Goal: Task Accomplishment & Management: Use online tool/utility

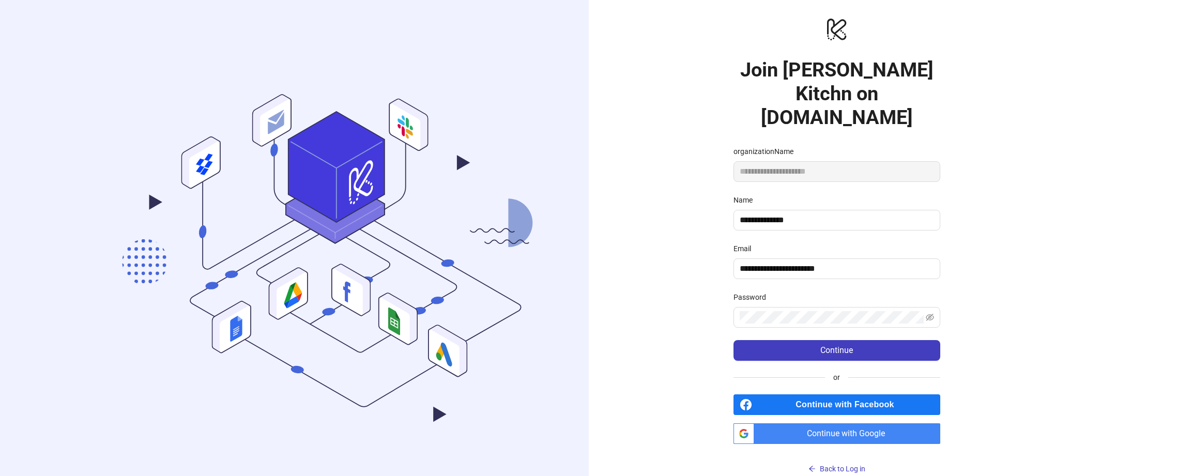
click at [978, 300] on div "**********" at bounding box center [837, 247] width 496 height 494
click at [929, 314] on icon "eye-invisible" at bounding box center [930, 317] width 8 height 7
click at [840, 346] on span "Continue" at bounding box center [836, 350] width 33 height 9
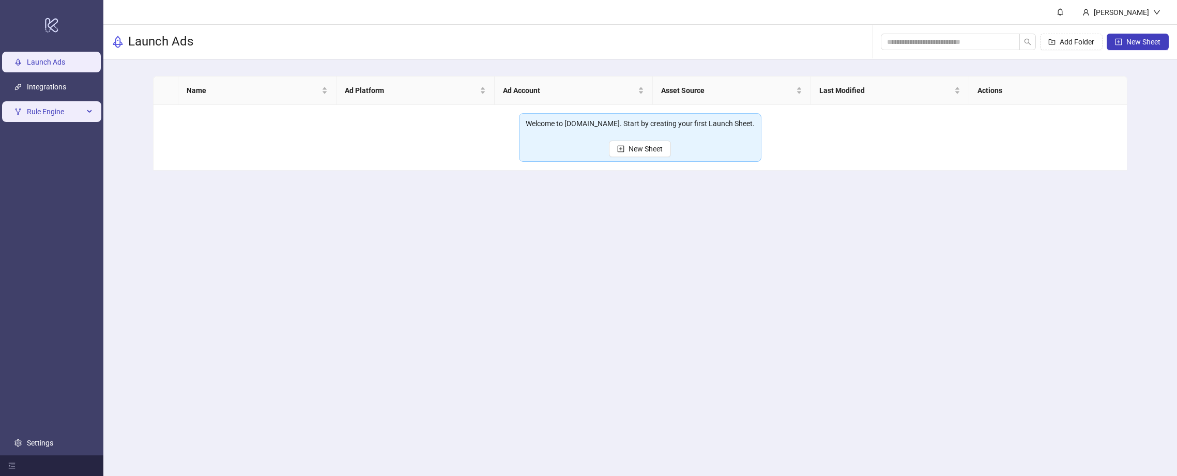
click at [62, 109] on span "Rule Engine" at bounding box center [55, 111] width 57 height 21
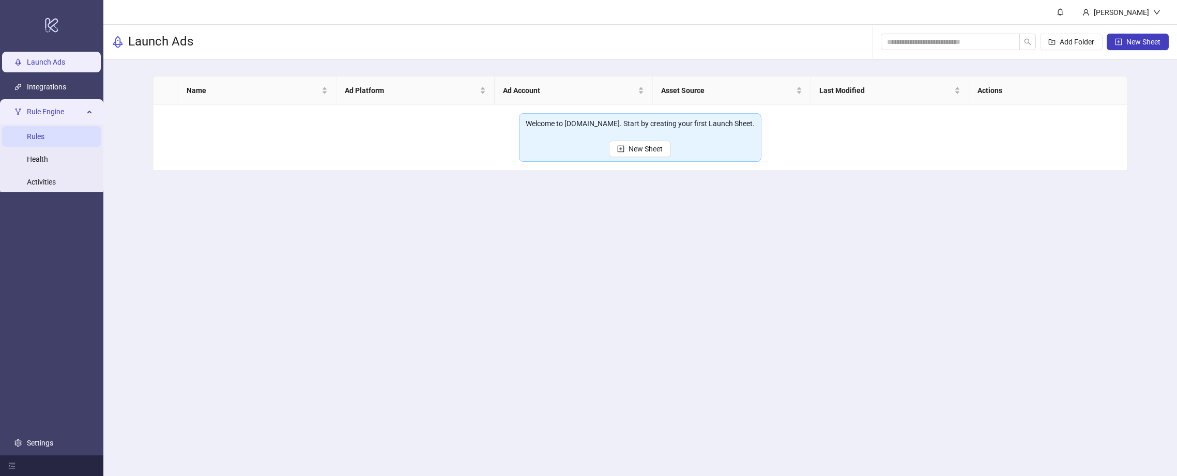
click at [44, 135] on link "Rules" at bounding box center [36, 136] width 18 height 8
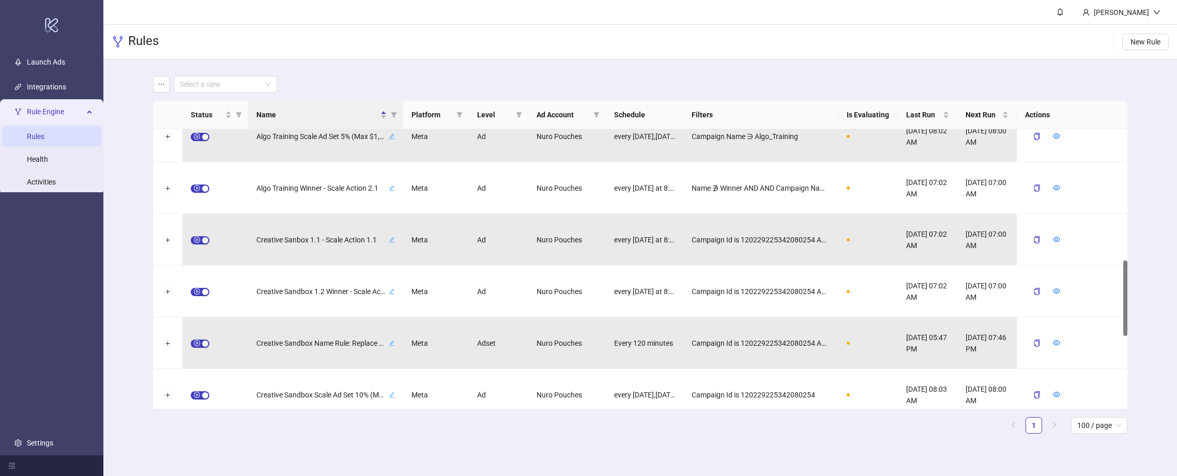
scroll to position [477, 0]
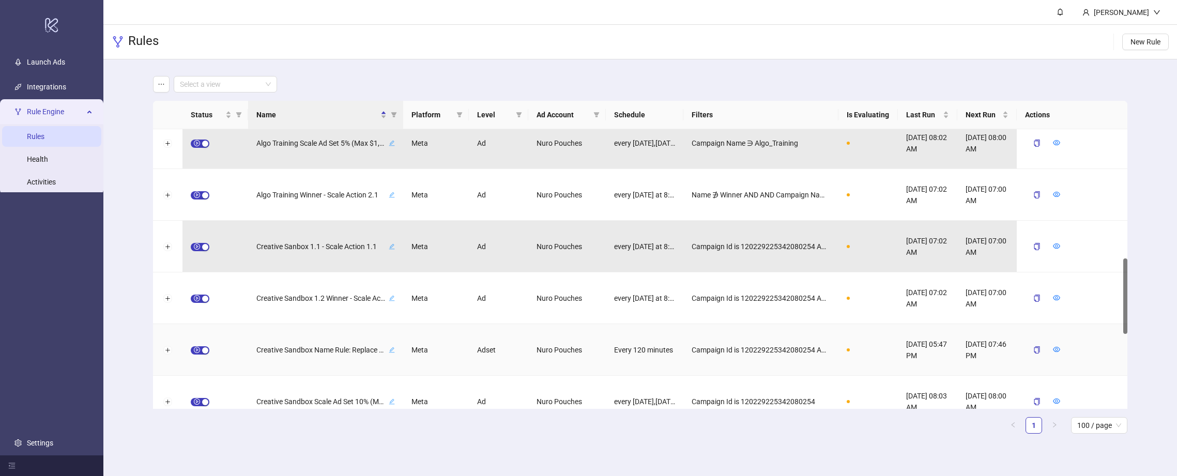
click at [393, 349] on icon "edit" at bounding box center [392, 350] width 6 height 6
click at [397, 332] on div "**********" at bounding box center [325, 350] width 155 height 52
click at [479, 329] on div "Adset" at bounding box center [498, 350] width 59 height 52
click at [1056, 348] on icon "eye" at bounding box center [1056, 349] width 7 height 5
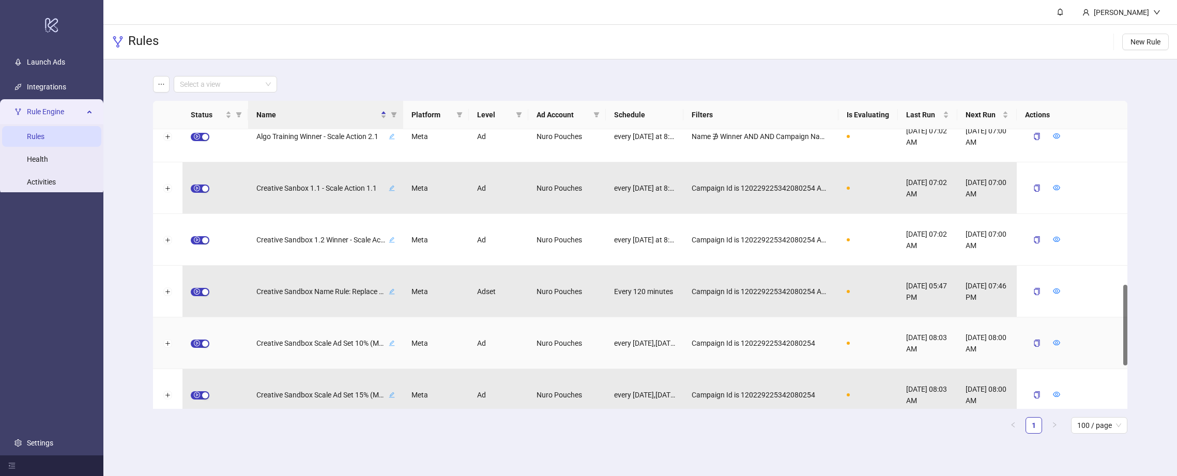
scroll to position [536, 0]
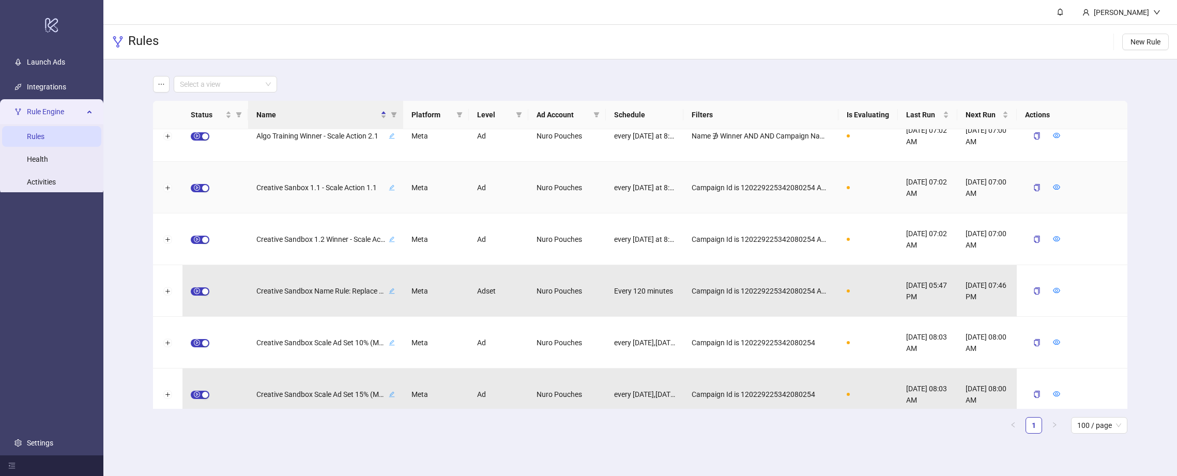
click at [339, 163] on div "Creative Sanbox 1.1 - Scale Action 1.1" at bounding box center [325, 188] width 155 height 52
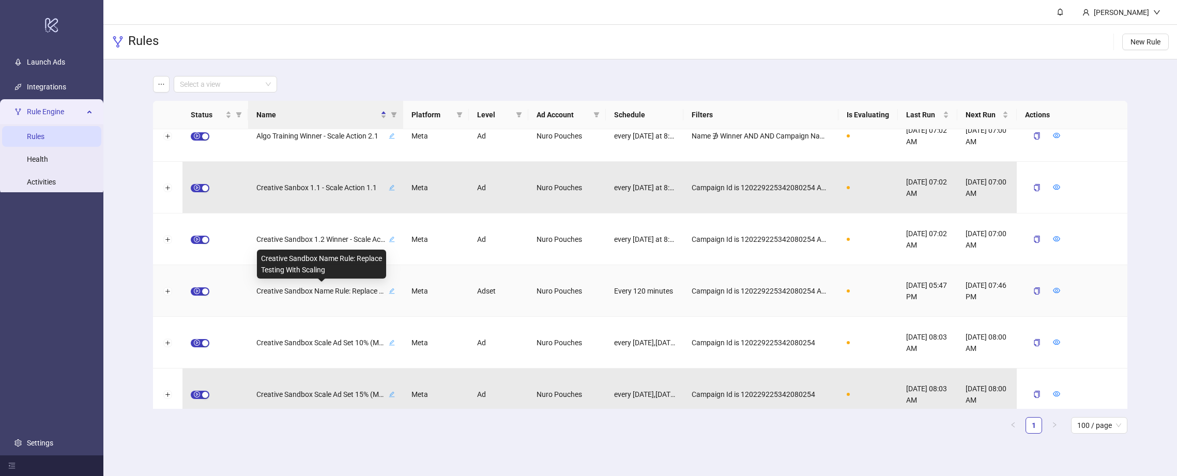
click at [295, 291] on span "Creative Sandbox Name Rule: Replace Testing With Scaling" at bounding box center [321, 290] width 130 height 11
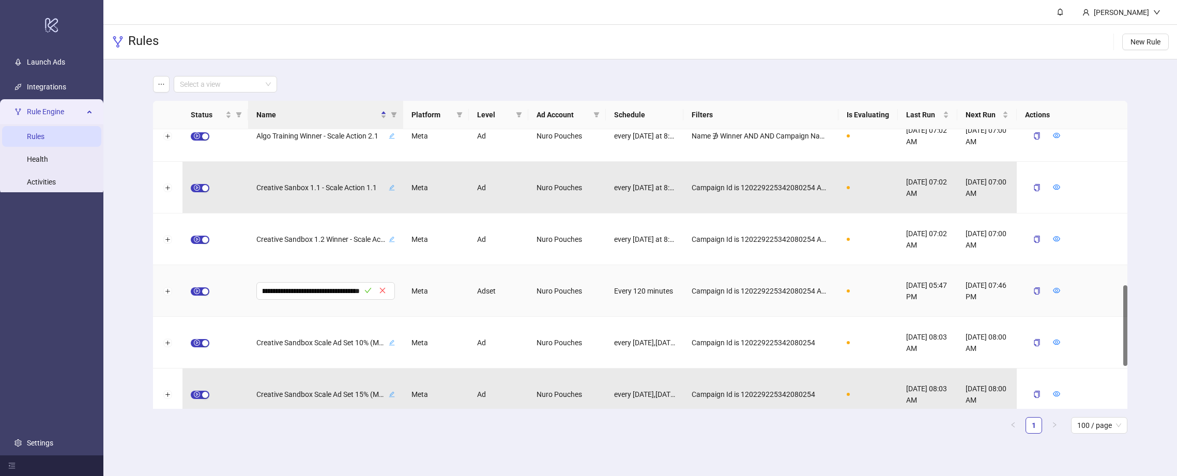
scroll to position [0, 0]
click at [396, 269] on div "**********" at bounding box center [325, 291] width 155 height 52
click at [382, 289] on icon "close" at bounding box center [382, 290] width 7 height 7
click at [166, 289] on button "Expand row" at bounding box center [168, 291] width 8 height 8
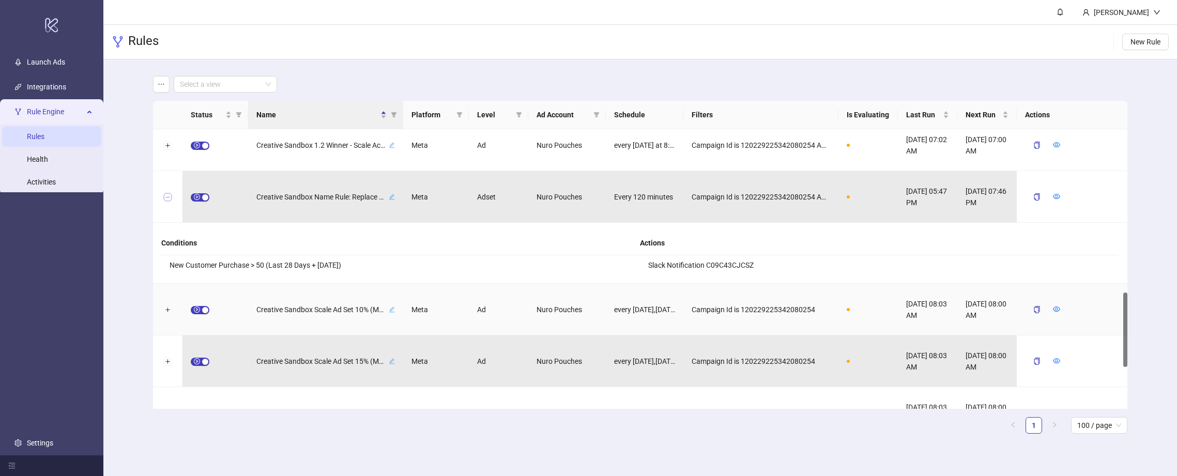
scroll to position [633, 0]
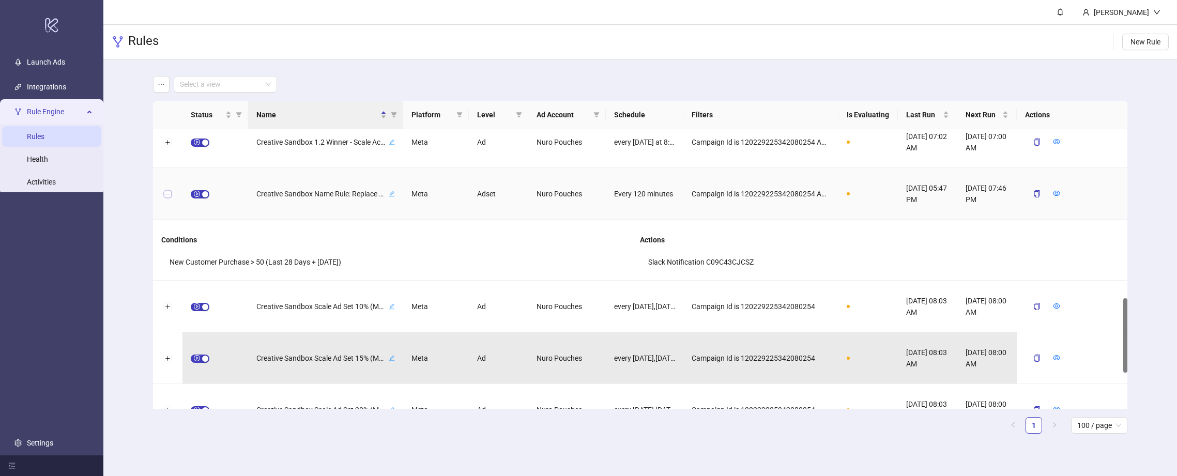
click at [168, 192] on button "Collapse row" at bounding box center [168, 194] width 8 height 8
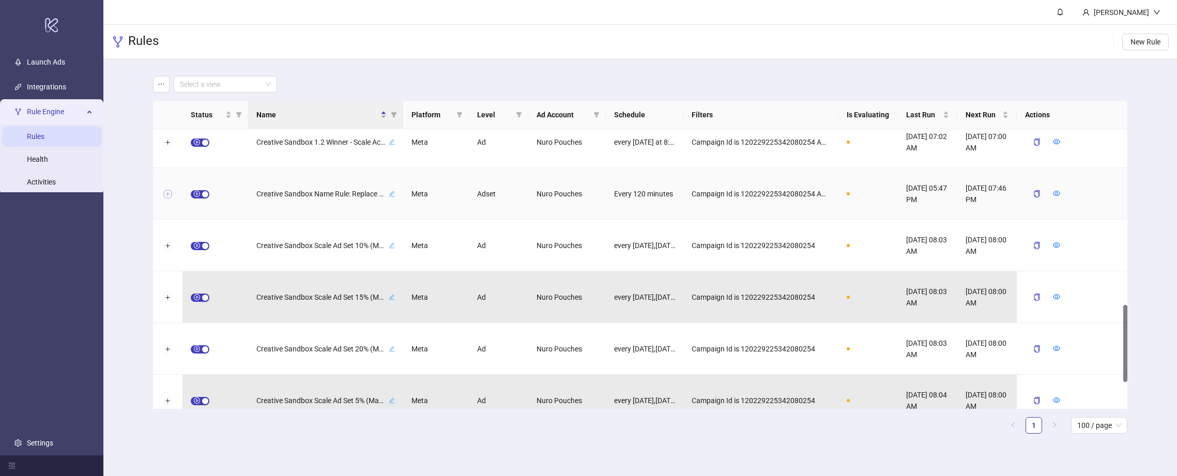
click at [168, 192] on button "Expand row" at bounding box center [168, 194] width 8 height 8
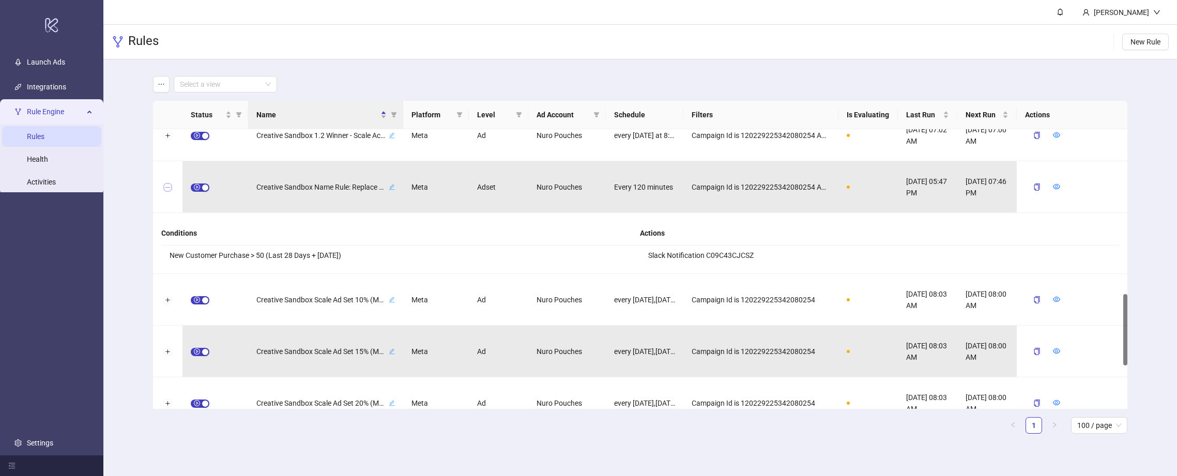
scroll to position [613, 0]
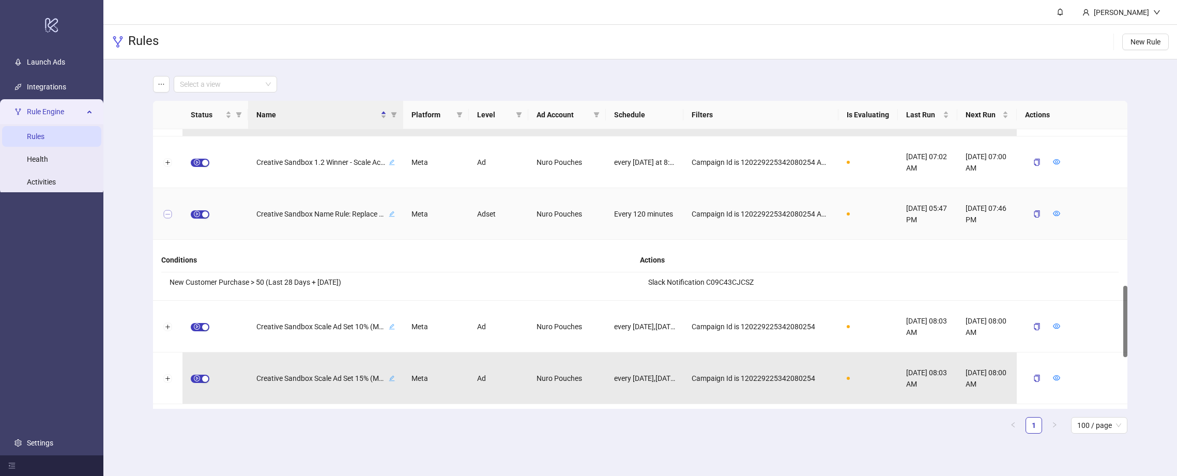
click at [164, 215] on button "Collapse row" at bounding box center [168, 214] width 8 height 8
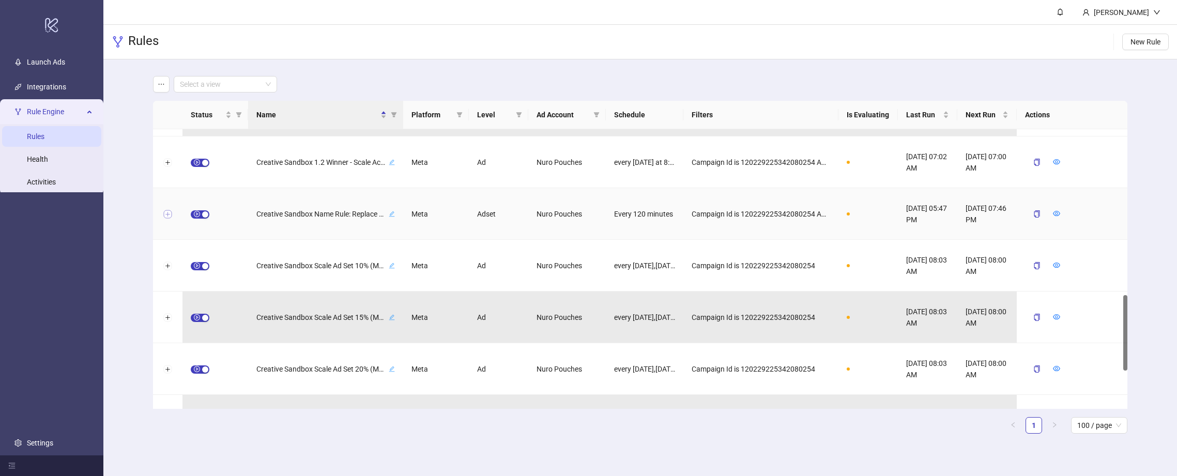
click at [165, 214] on button "Expand row" at bounding box center [168, 214] width 8 height 8
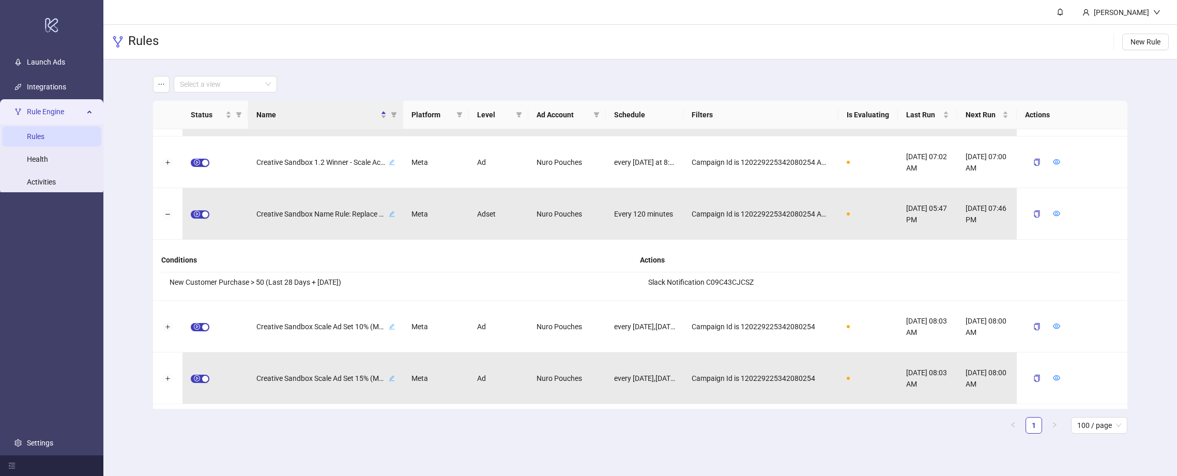
click at [695, 282] on li "Slack Notification C09C43CJCSZ" at bounding box center [879, 282] width 479 height 20
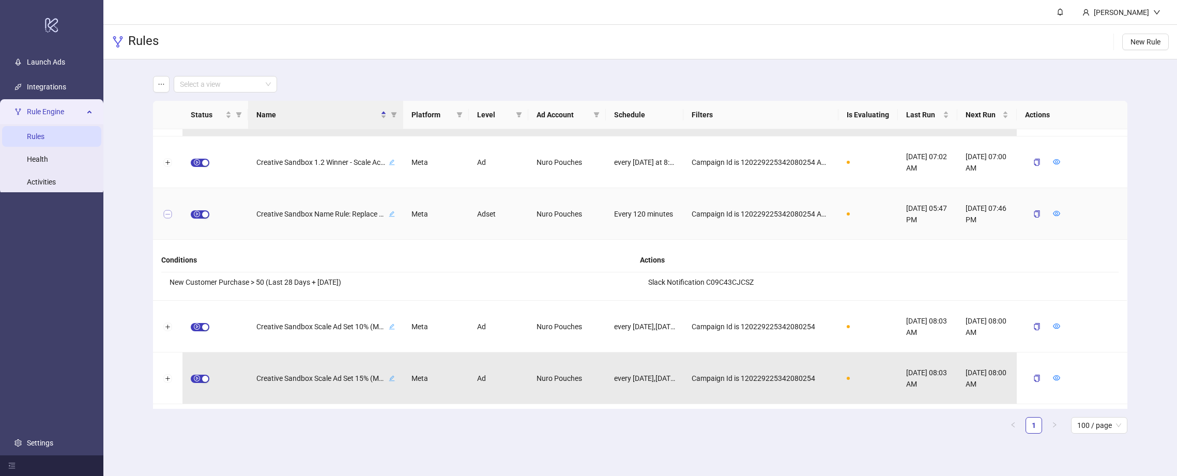
click at [164, 215] on button "Collapse row" at bounding box center [168, 214] width 8 height 8
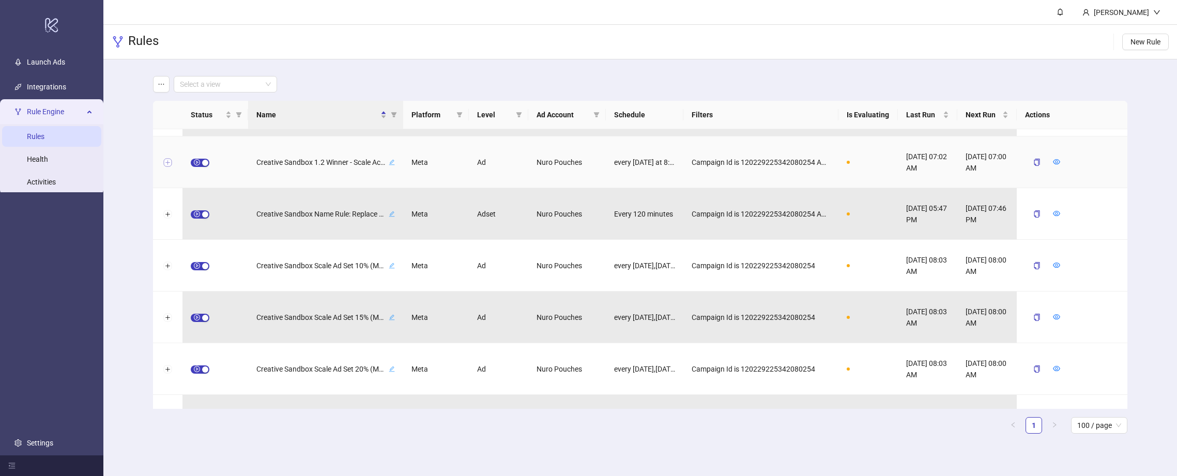
click at [168, 162] on button "Expand row" at bounding box center [168, 163] width 8 height 8
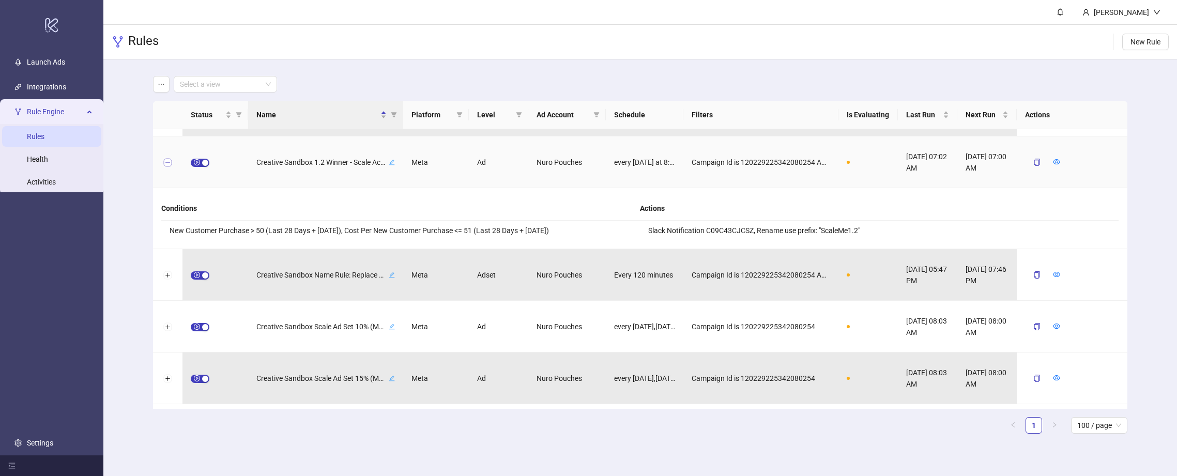
click at [168, 162] on button "Collapse row" at bounding box center [168, 163] width 8 height 8
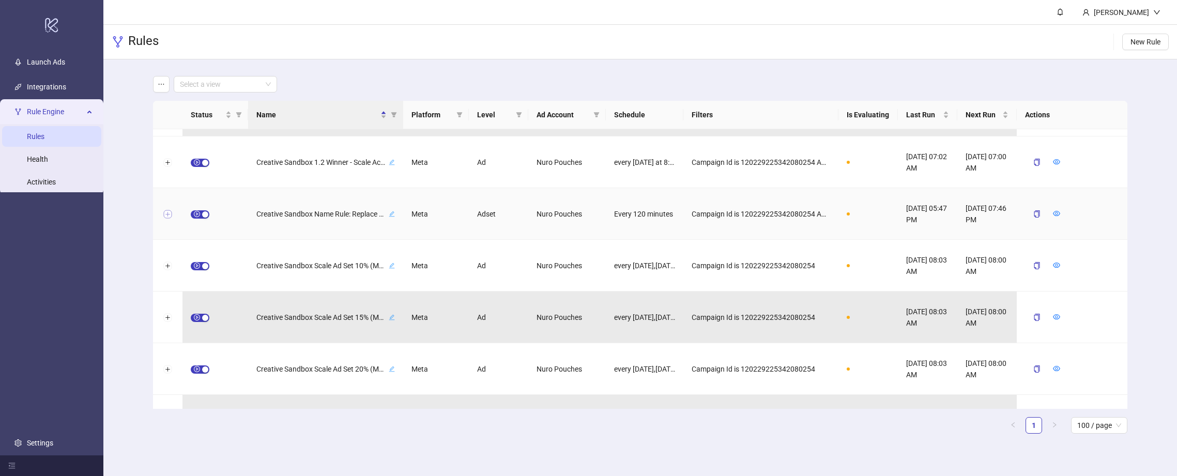
click at [166, 211] on button "Expand row" at bounding box center [168, 214] width 8 height 8
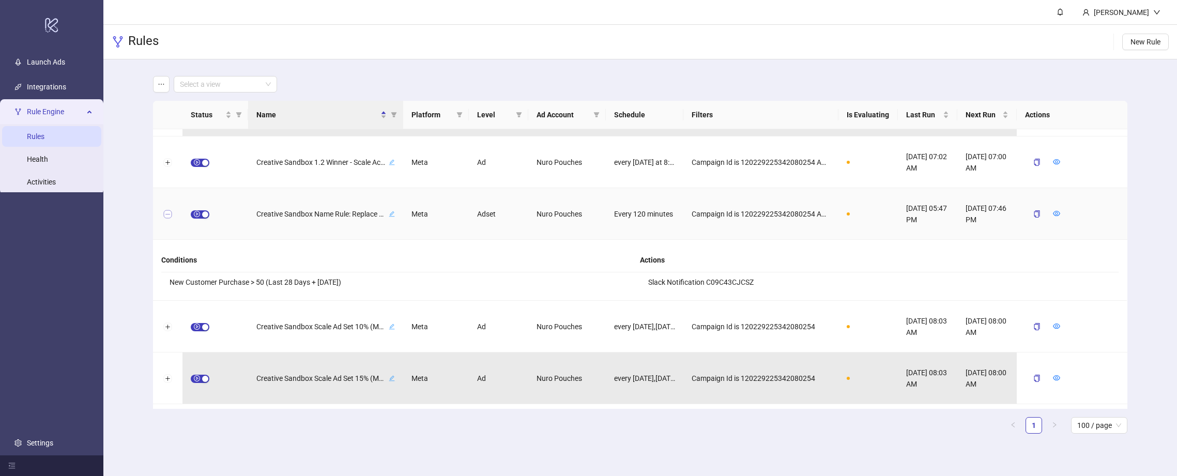
click at [166, 211] on button "Collapse row" at bounding box center [168, 214] width 8 height 8
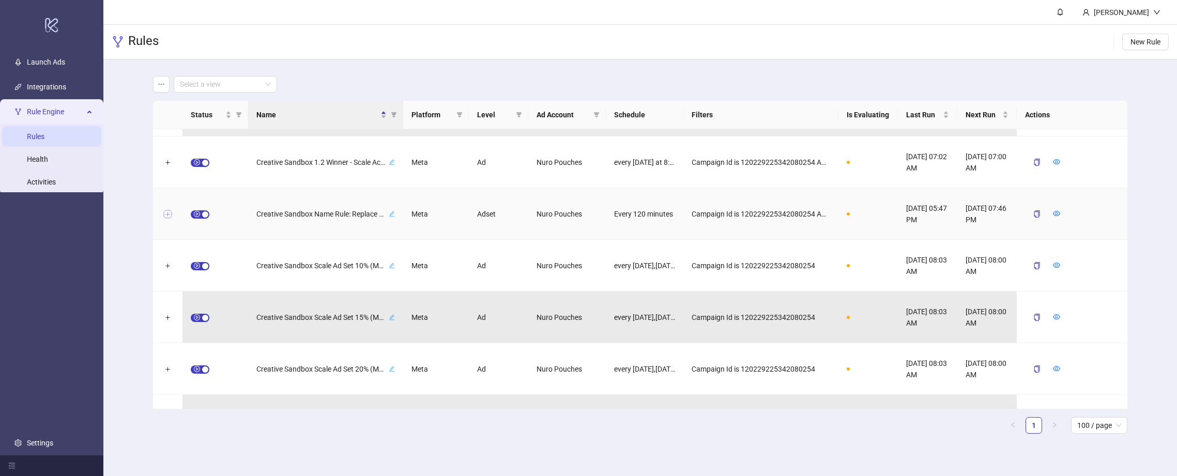
click at [168, 212] on button "Expand row" at bounding box center [168, 214] width 8 height 8
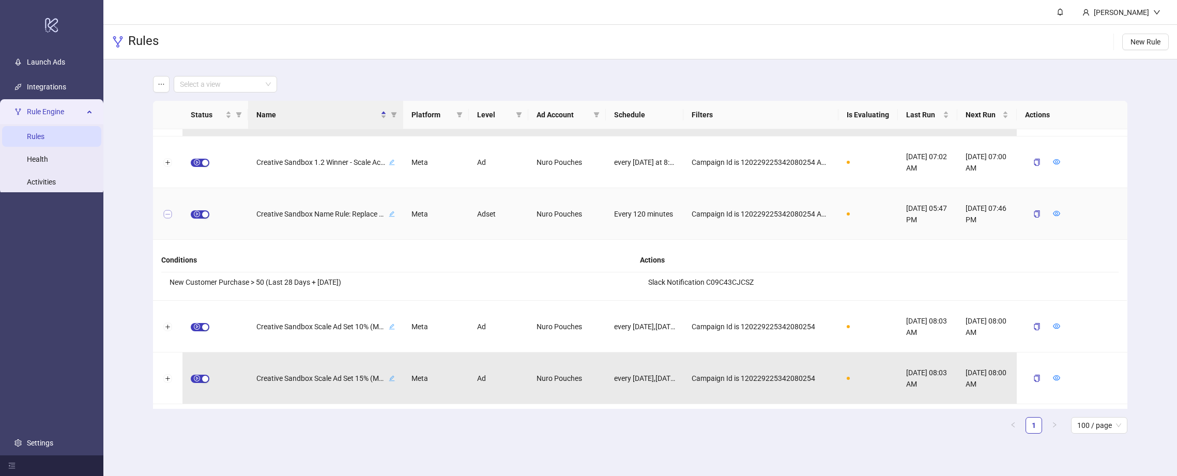
click at [169, 215] on button "Collapse row" at bounding box center [168, 214] width 8 height 8
